Goal: Check status: Check status

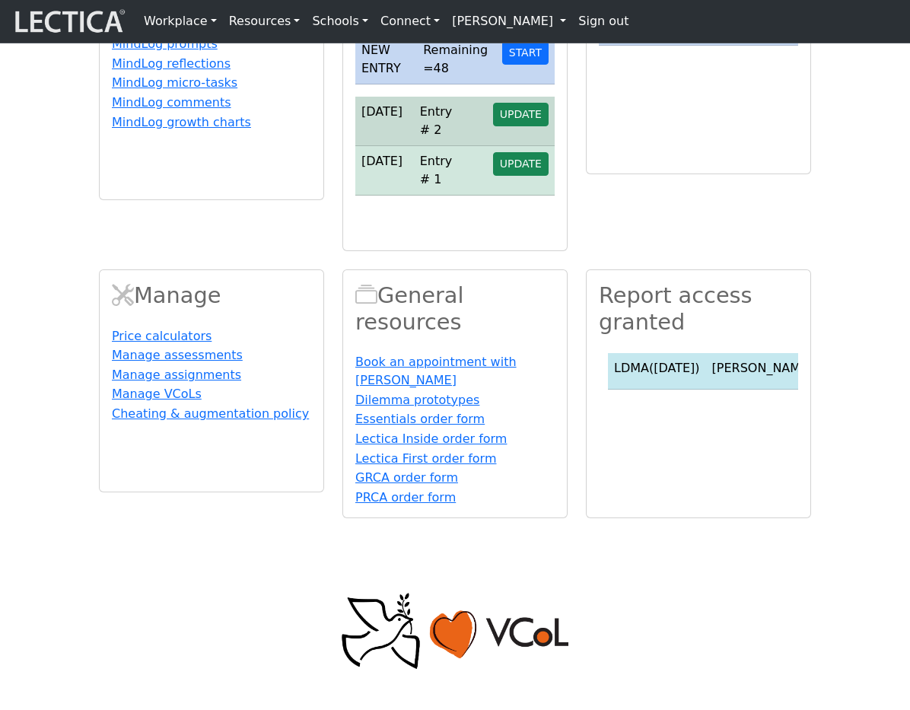
scroll to position [421, 0]
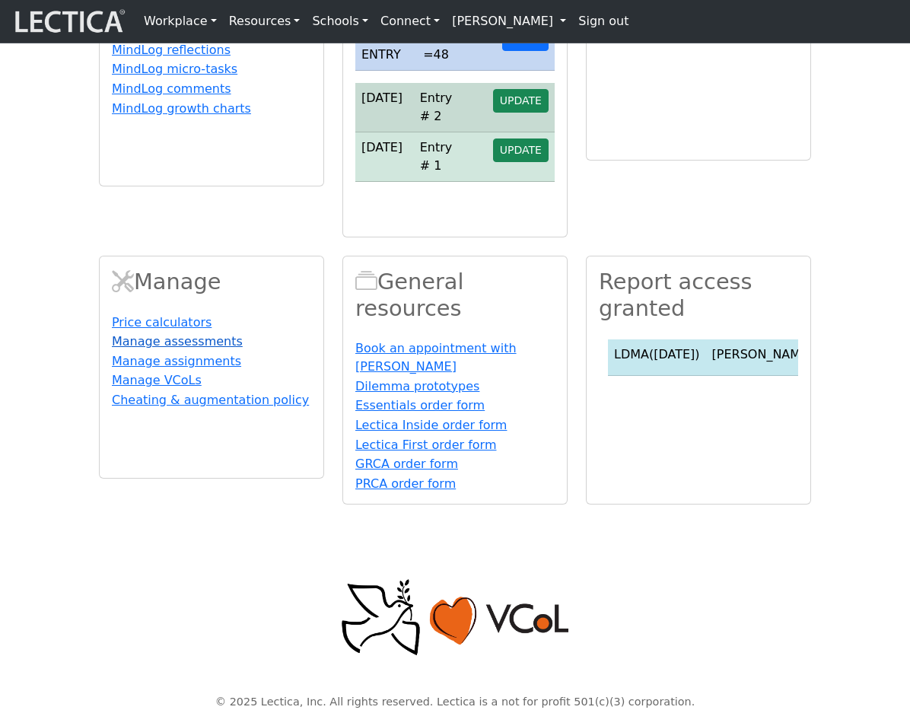
click at [211, 348] on link "Manage assessments" at bounding box center [177, 341] width 131 height 14
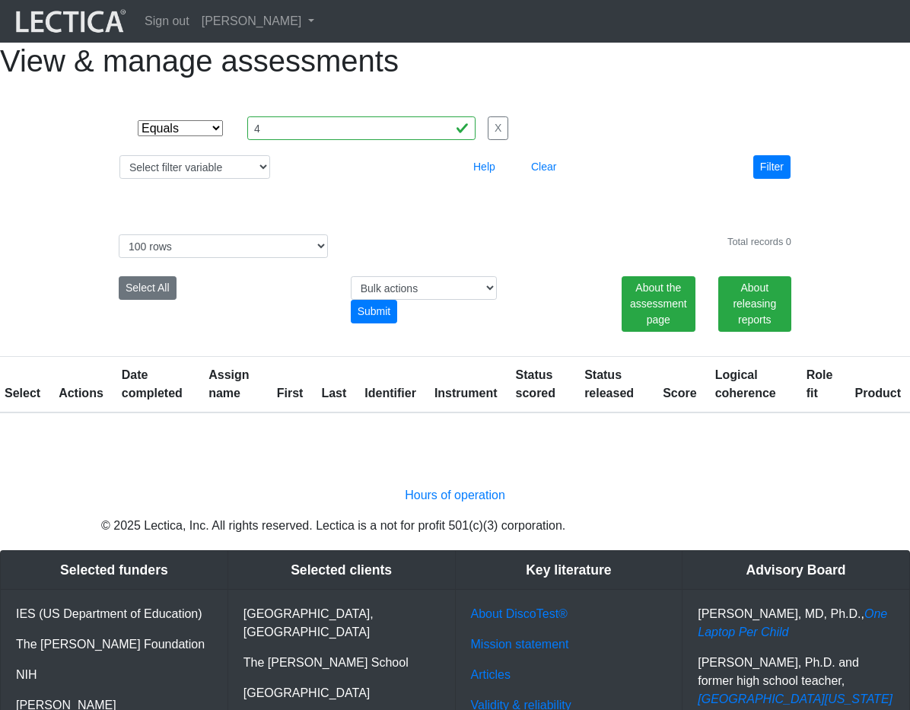
select select "equal"
select select "100"
click at [543, 179] on button "Clear" at bounding box center [543, 167] width 39 height 24
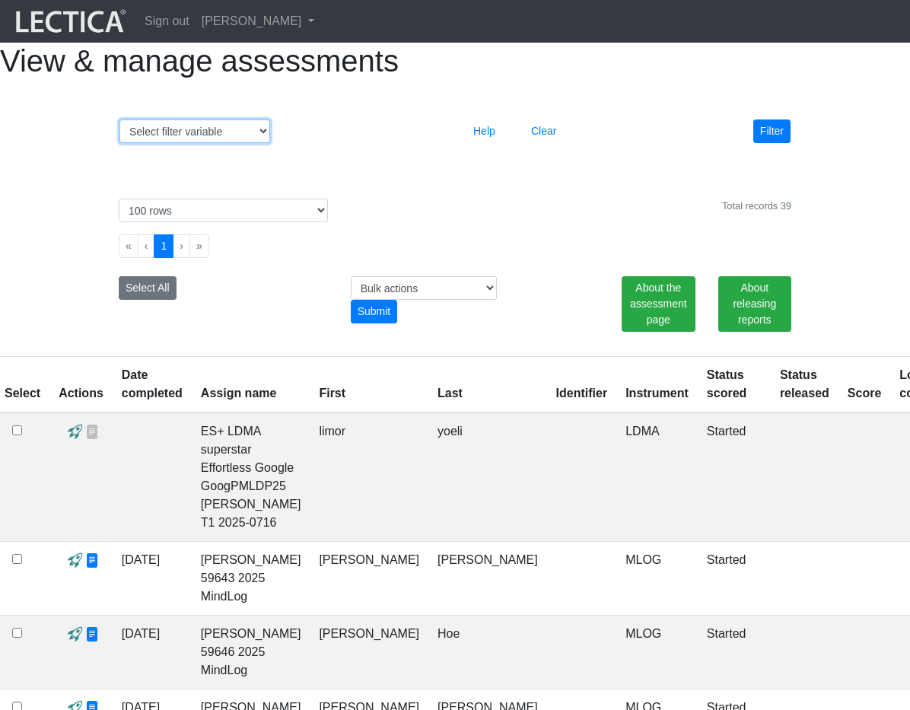
click at [262, 143] on select "Select filter variable Assignment name Date started Date completed First name G…" at bounding box center [194, 131] width 151 height 24
select select "assignment__name"
select select
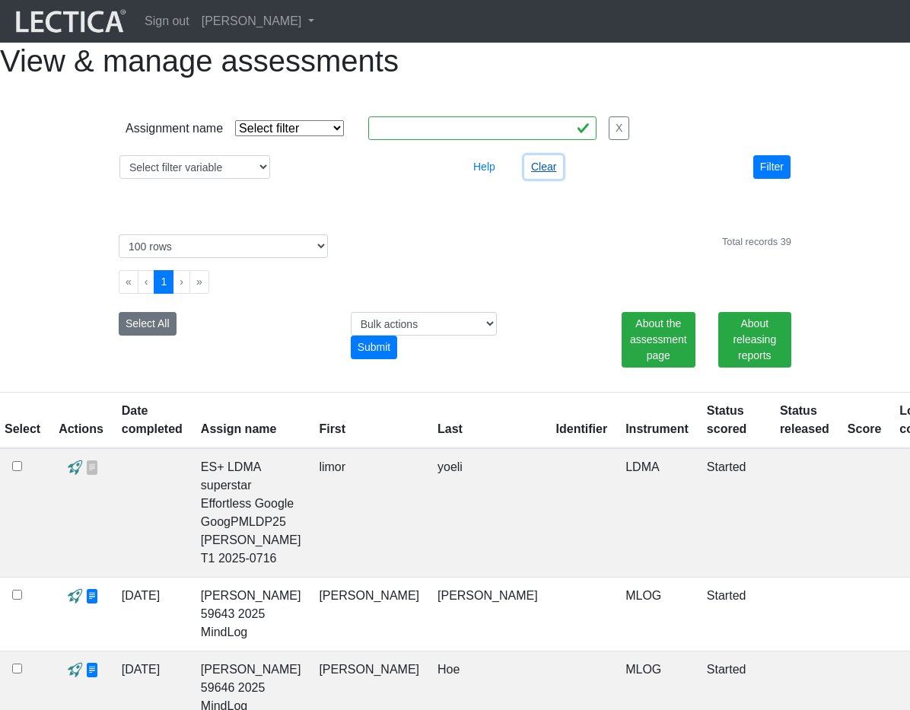
click at [550, 179] on button "Clear" at bounding box center [543, 167] width 39 height 24
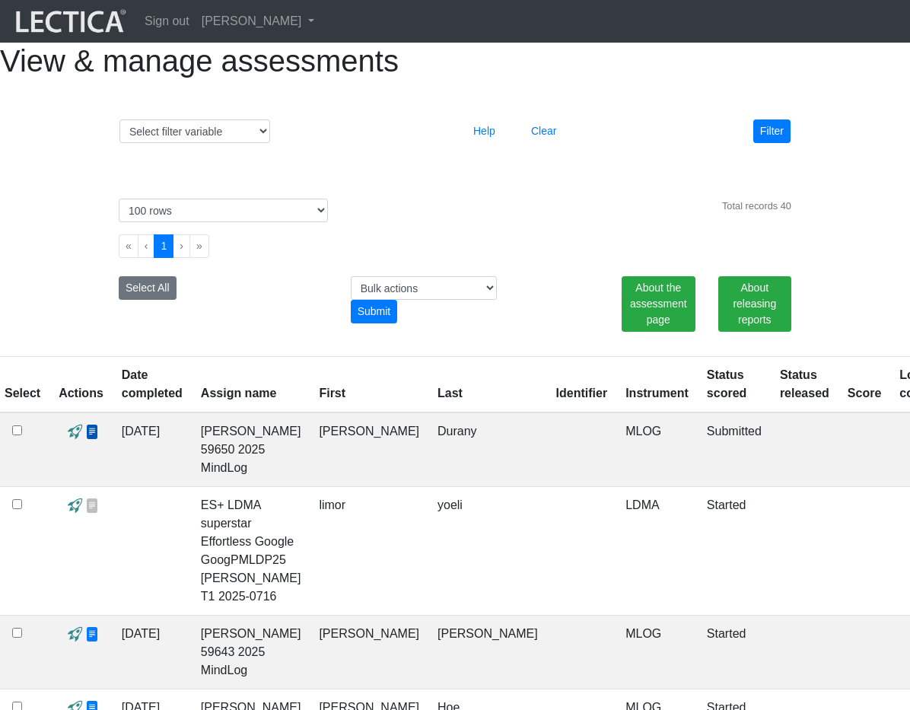
click at [91, 440] on span at bounding box center [92, 432] width 14 height 16
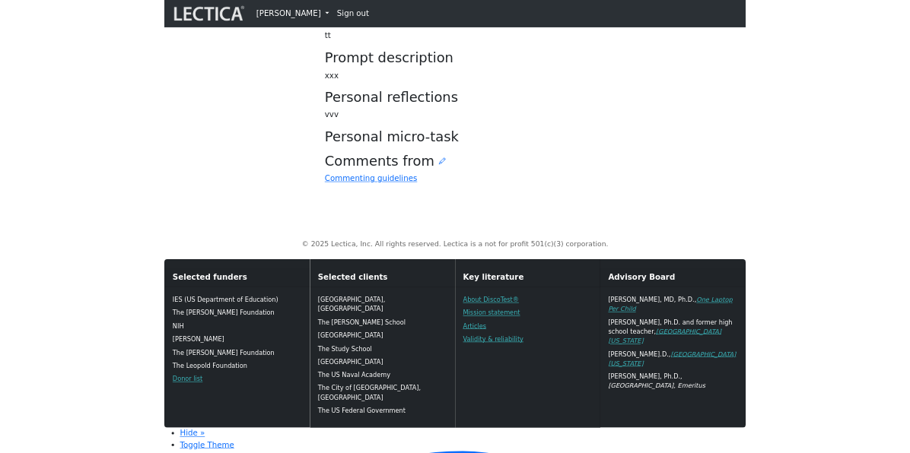
scroll to position [408, 0]
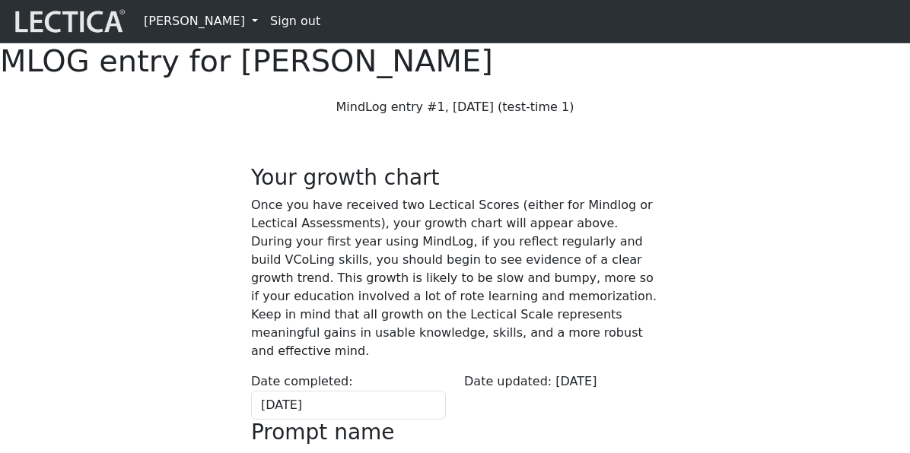
scroll to position [408, 0]
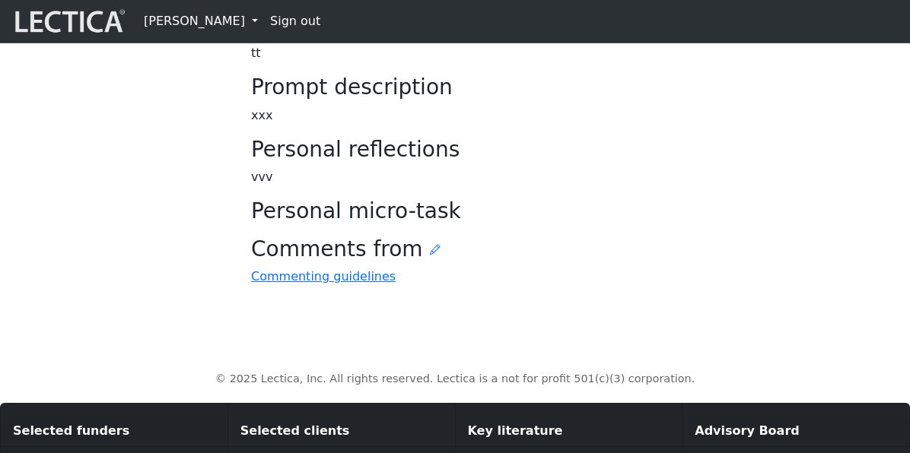
click at [642, 298] on div "Your growth chart Once you have received two Lectical Scores (either for Mindlo…" at bounding box center [455, 27] width 426 height 541
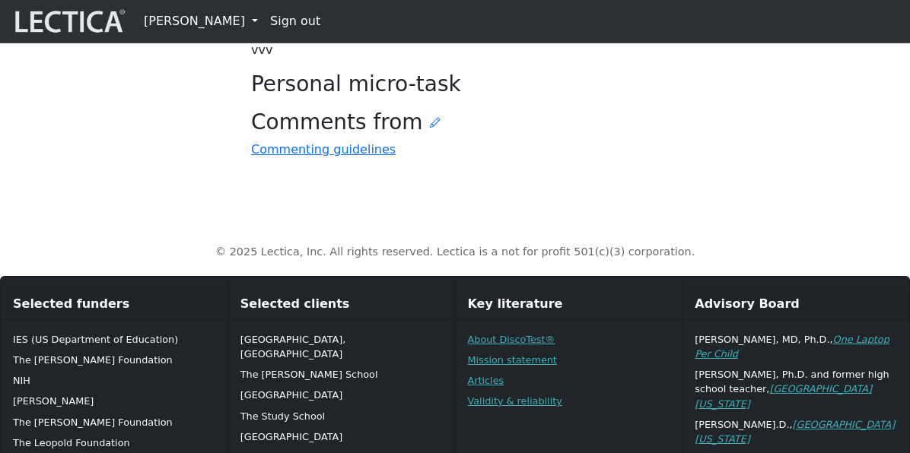
scroll to position [618, 0]
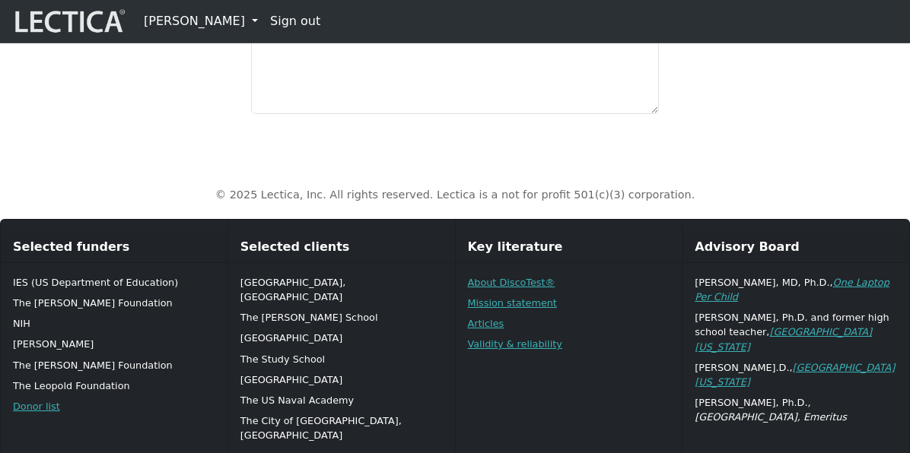
scroll to position [752, 0]
